Goal: Information Seeking & Learning: Learn about a topic

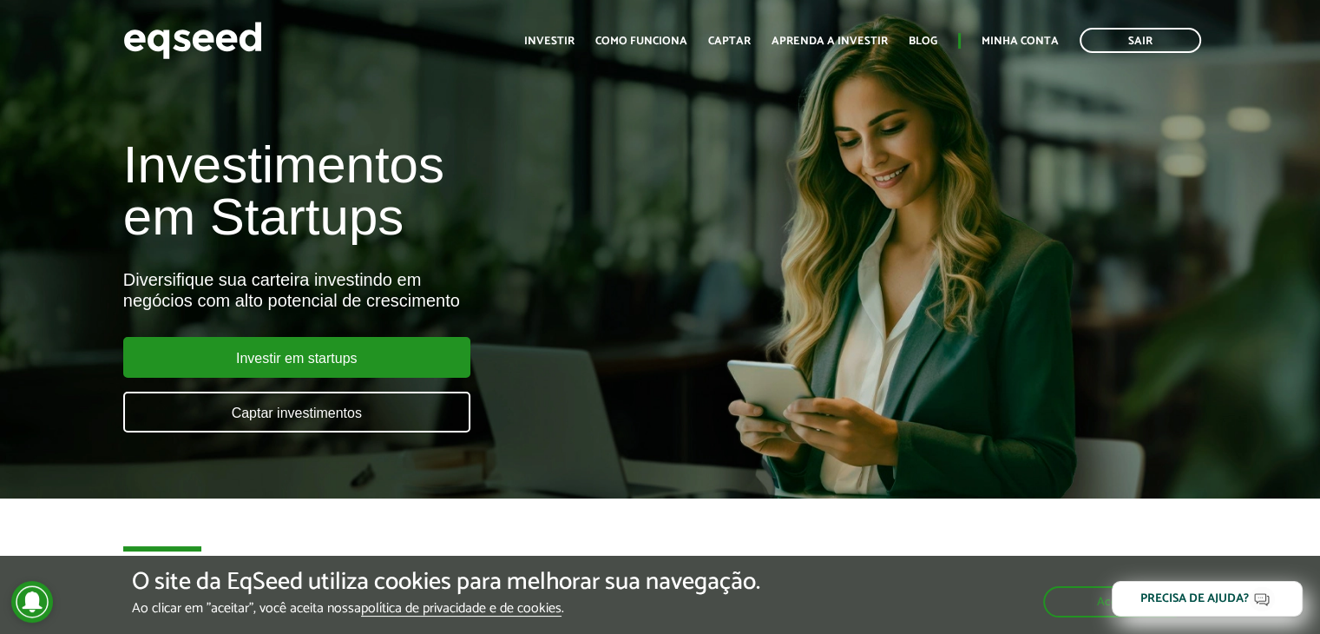
drag, startPoint x: 1194, startPoint y: 461, endPoint x: 1035, endPoint y: 480, distance: 160.8
click at [1073, 480] on article "Investimentos em Startups Diversifique sua carteira investindo em negócios com …" at bounding box center [660, 249] width 1320 height 498
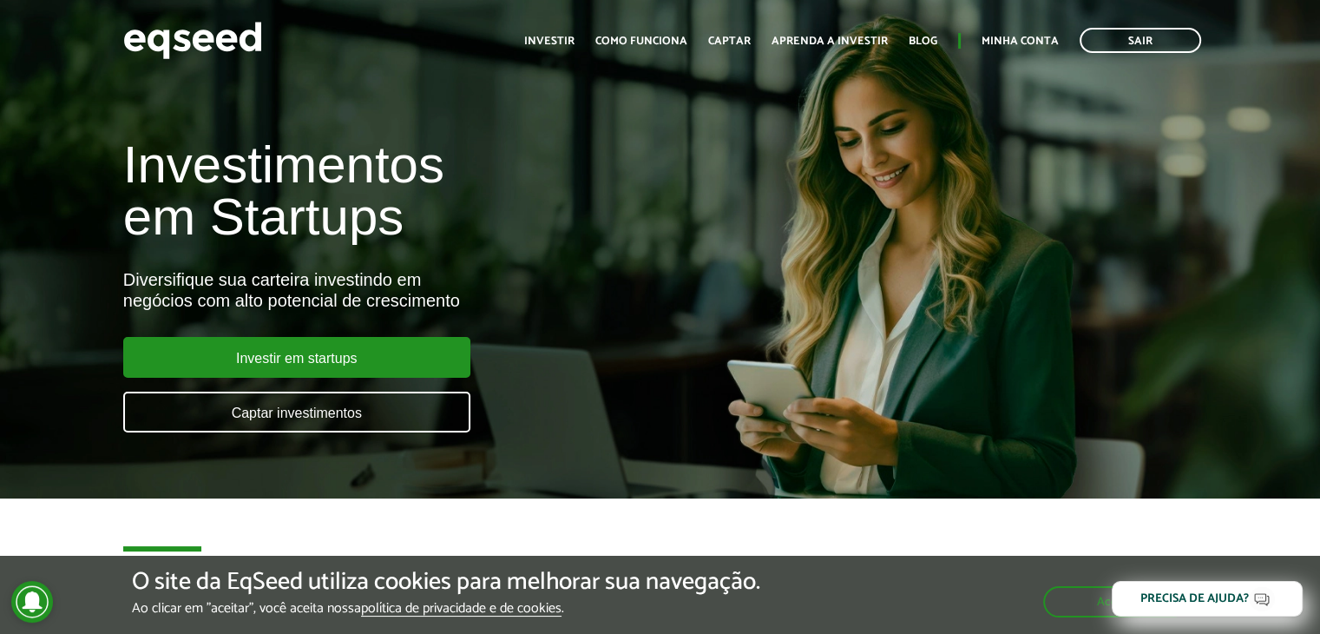
click at [1023, 480] on article "Investimentos em Startups Diversifique sua carteira investindo em negócios com …" at bounding box center [660, 249] width 1320 height 498
